Goal: Task Accomplishment & Management: Manage account settings

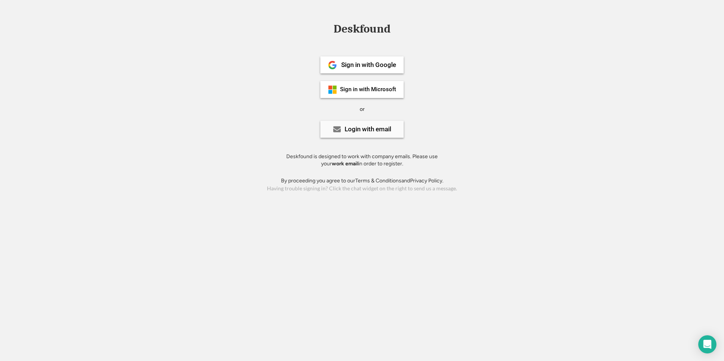
click at [365, 131] on div "Login with email" at bounding box center [368, 129] width 47 height 6
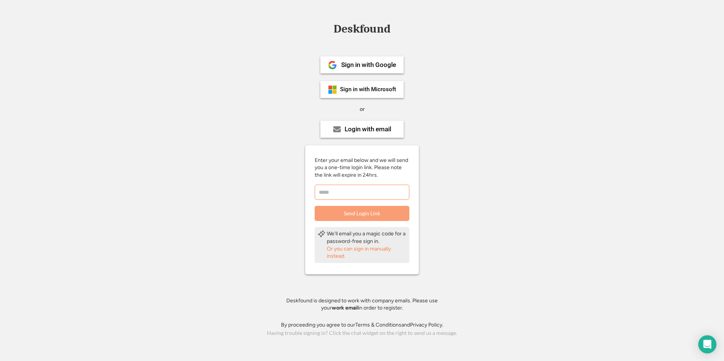
click at [325, 197] on input "email" at bounding box center [362, 192] width 95 height 15
type input "**********"
click at [358, 211] on button "Send Login Link" at bounding box center [362, 213] width 95 height 15
